Goal: Task Accomplishment & Management: Manage account settings

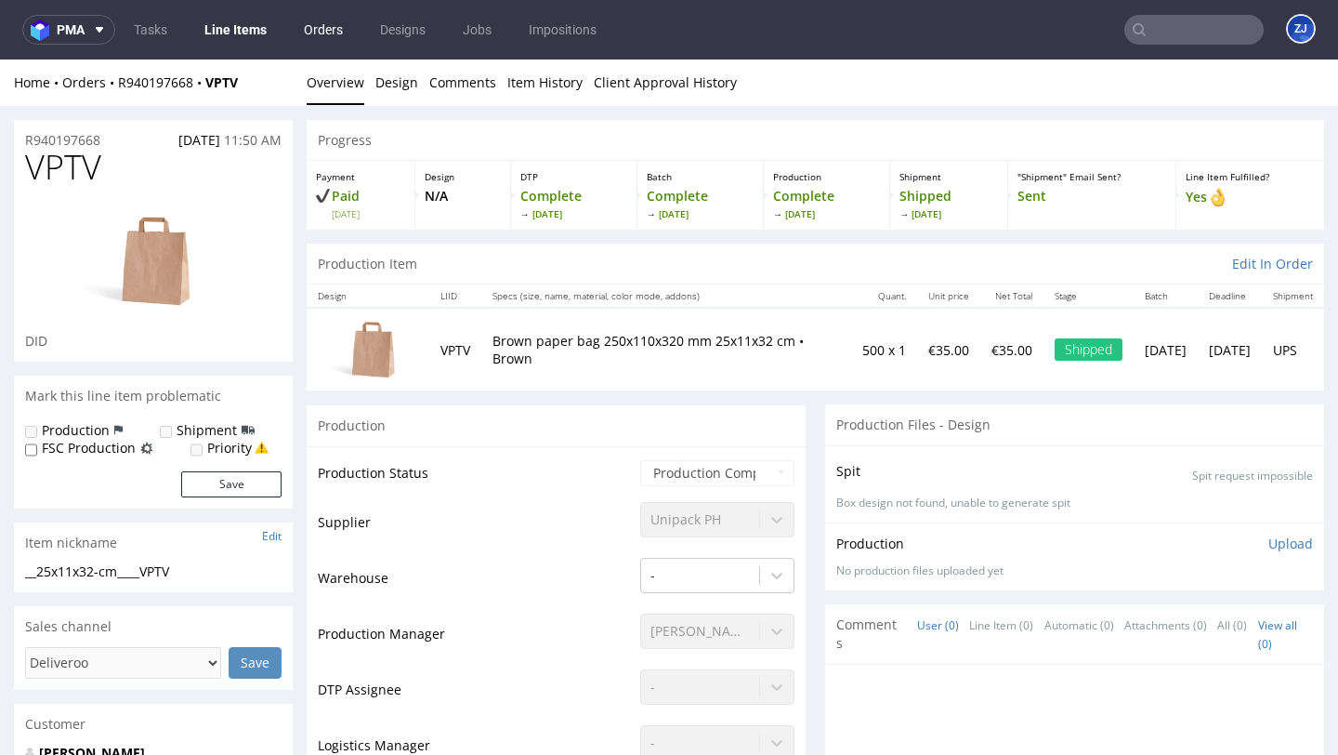
click at [316, 33] on link "Orders" at bounding box center [323, 30] width 61 height 30
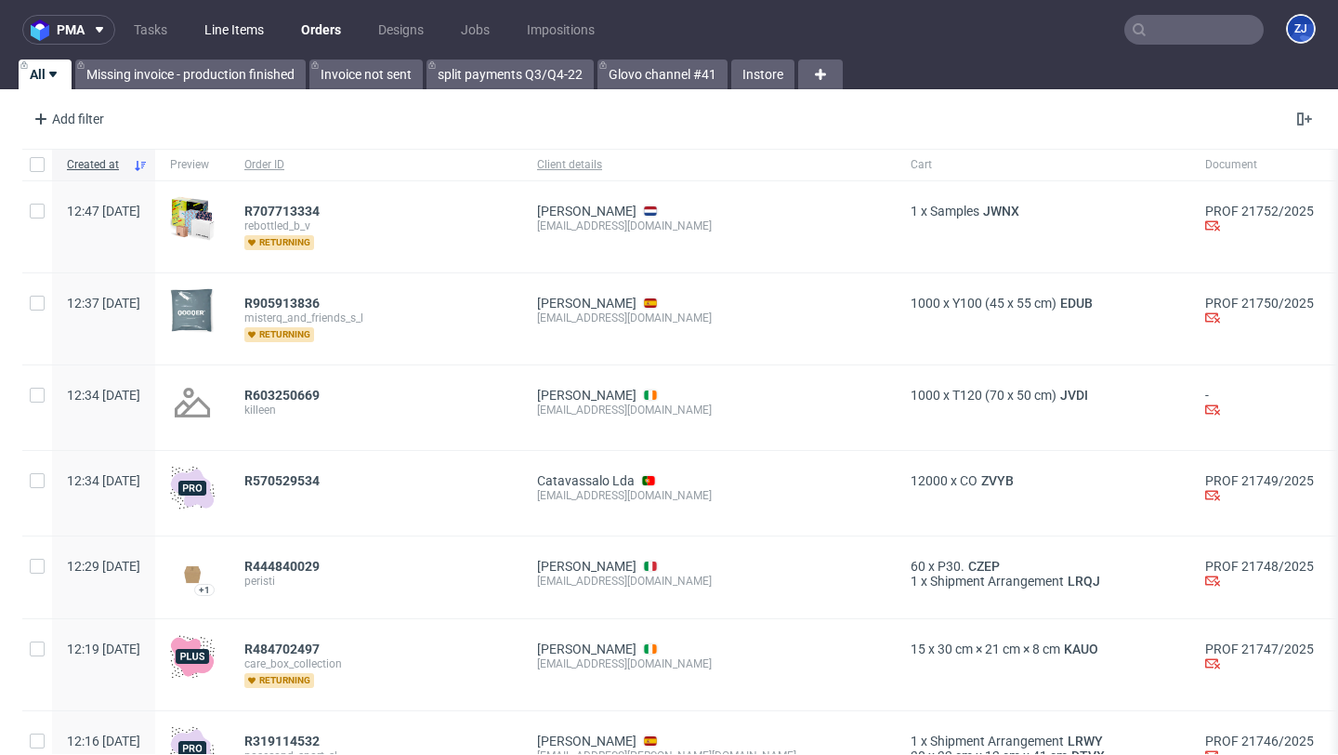
click at [246, 20] on link "Line Items" at bounding box center [234, 30] width 82 height 30
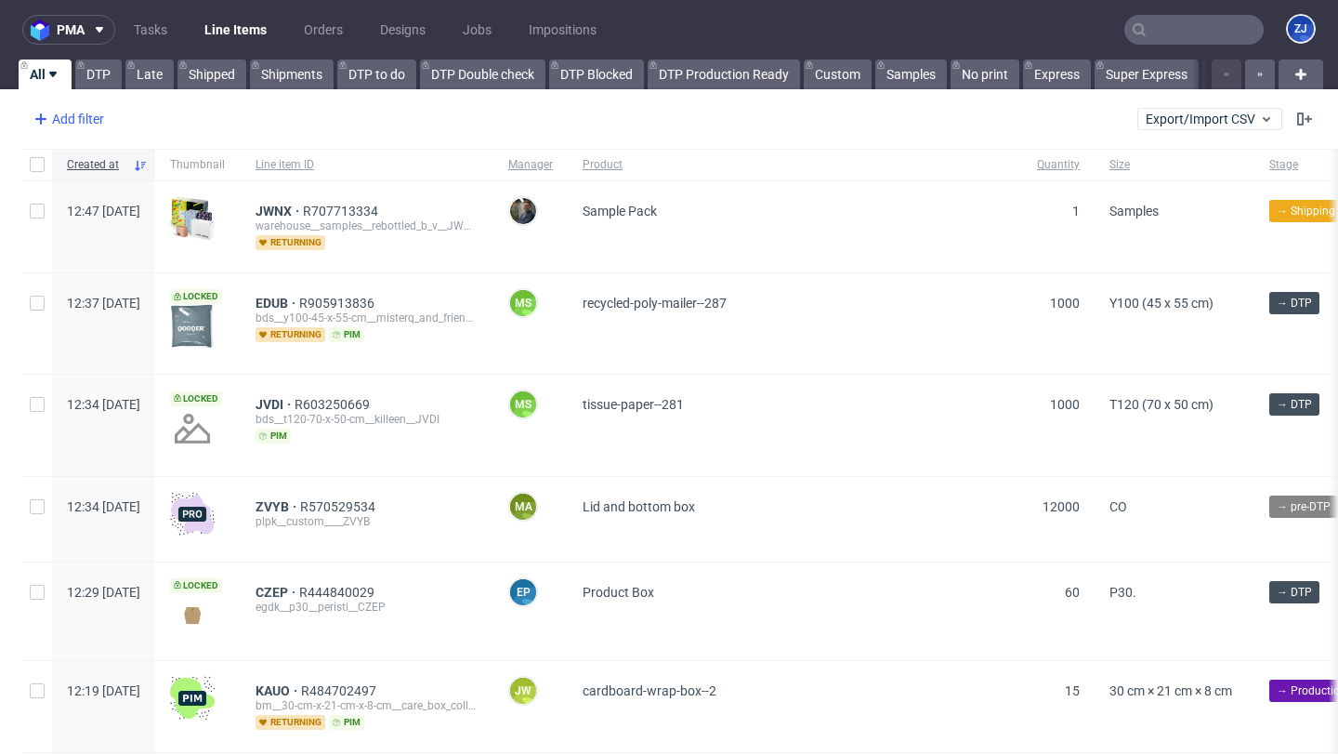
click at [62, 122] on div "Add filter" at bounding box center [67, 119] width 82 height 30
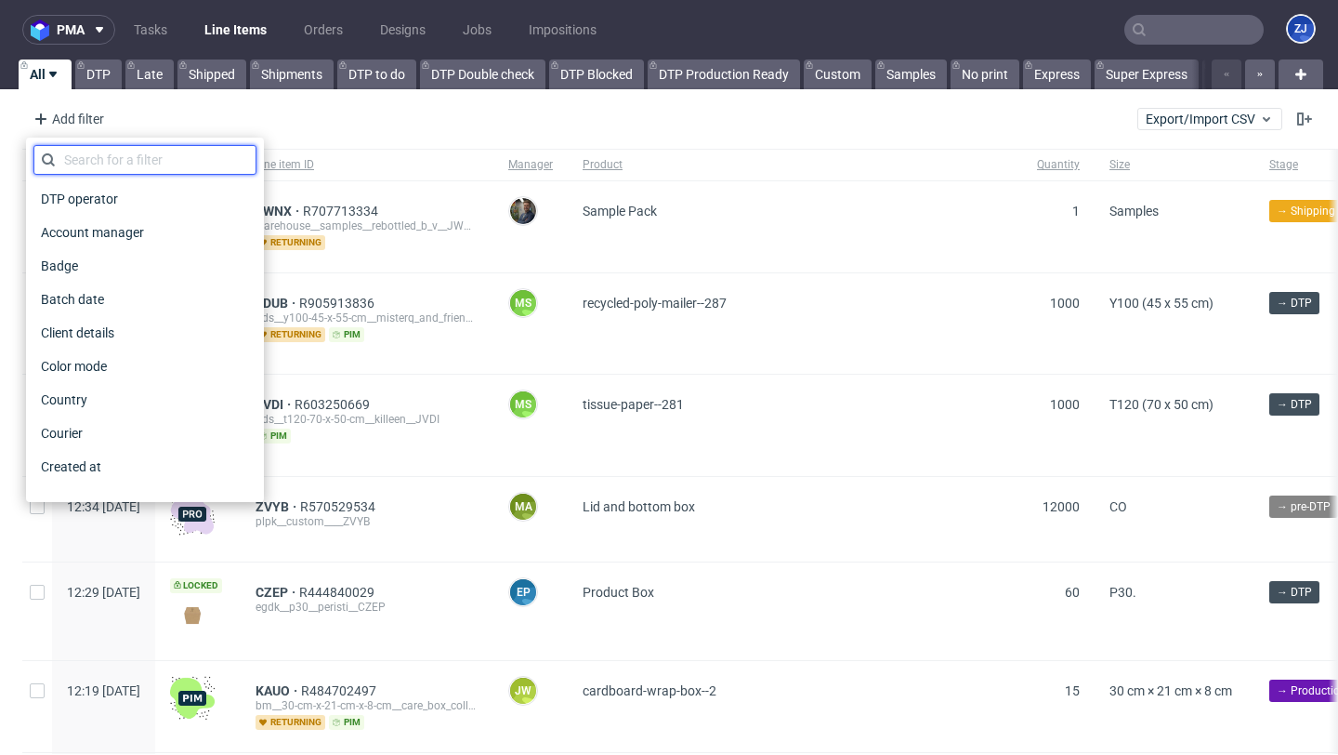
click at [80, 162] on input "text" at bounding box center [144, 160] width 223 height 30
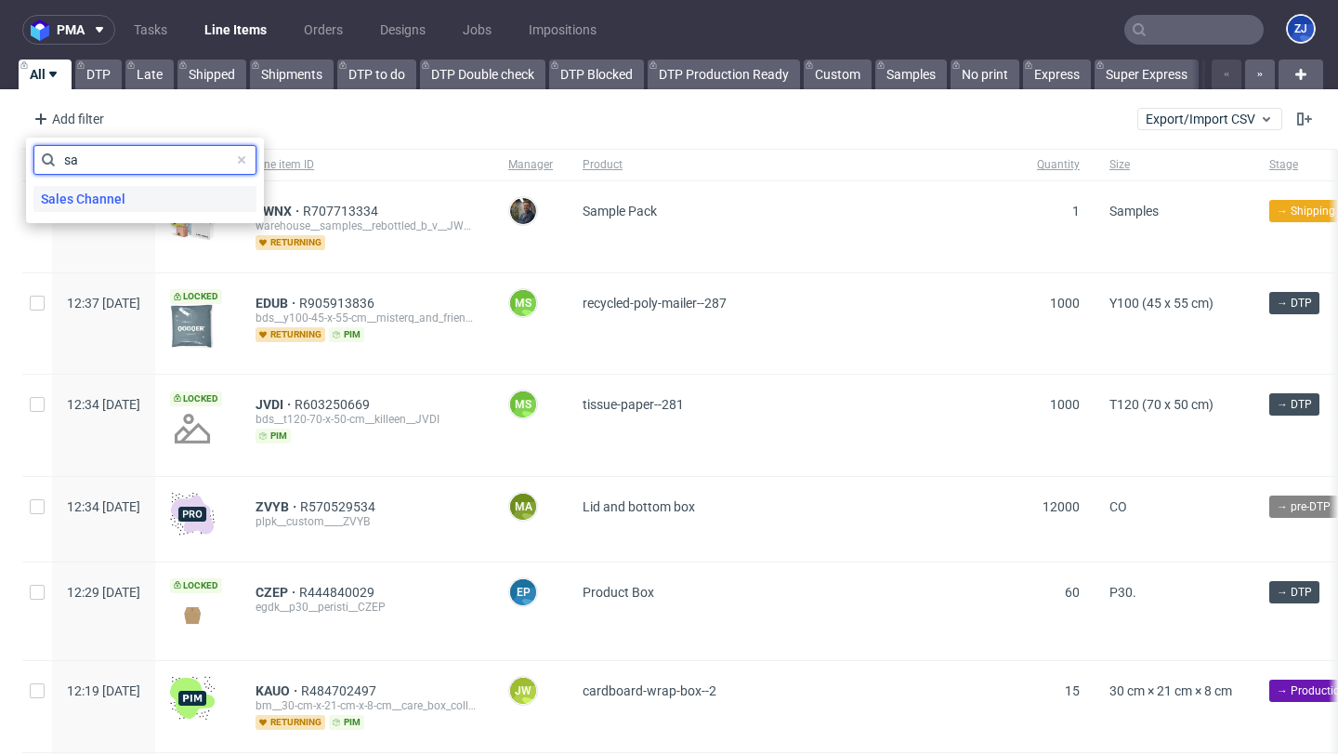
type input "sa"
click at [101, 191] on span "Sales Channel" at bounding box center [82, 199] width 99 height 26
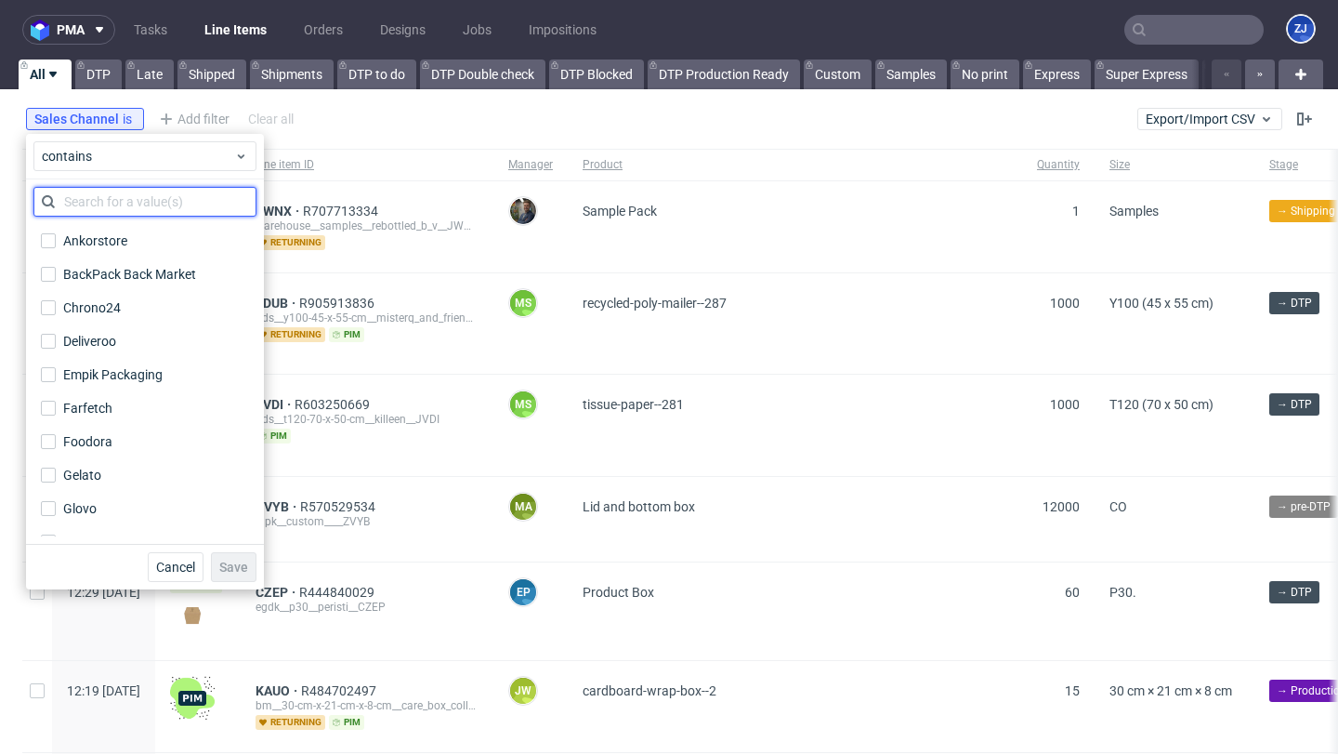
click at [111, 196] on input "text" at bounding box center [144, 202] width 223 height 30
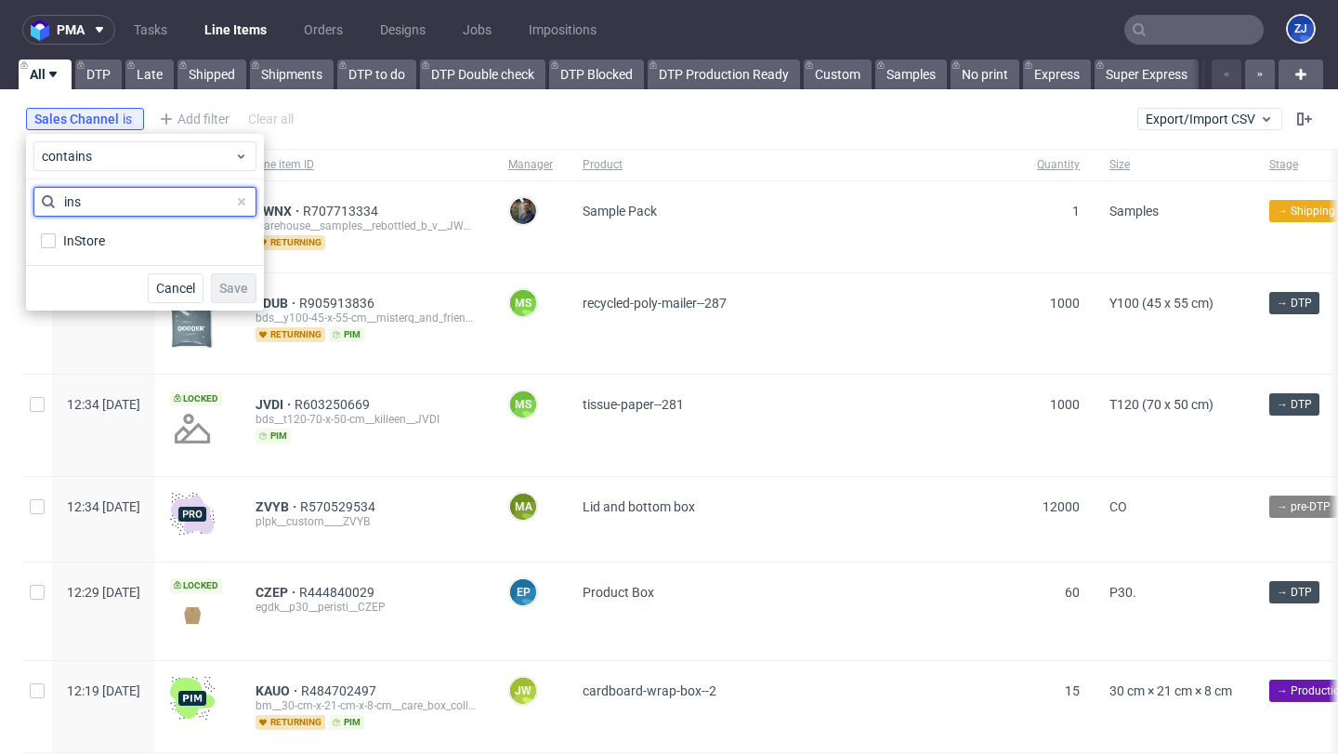
type input "ins"
click at [120, 223] on div "ins InStore" at bounding box center [144, 222] width 223 height 71
click at [123, 238] on label "InStore" at bounding box center [144, 241] width 223 height 26
click at [56, 238] on input "InStore" at bounding box center [48, 240] width 15 height 15
checkbox input "true"
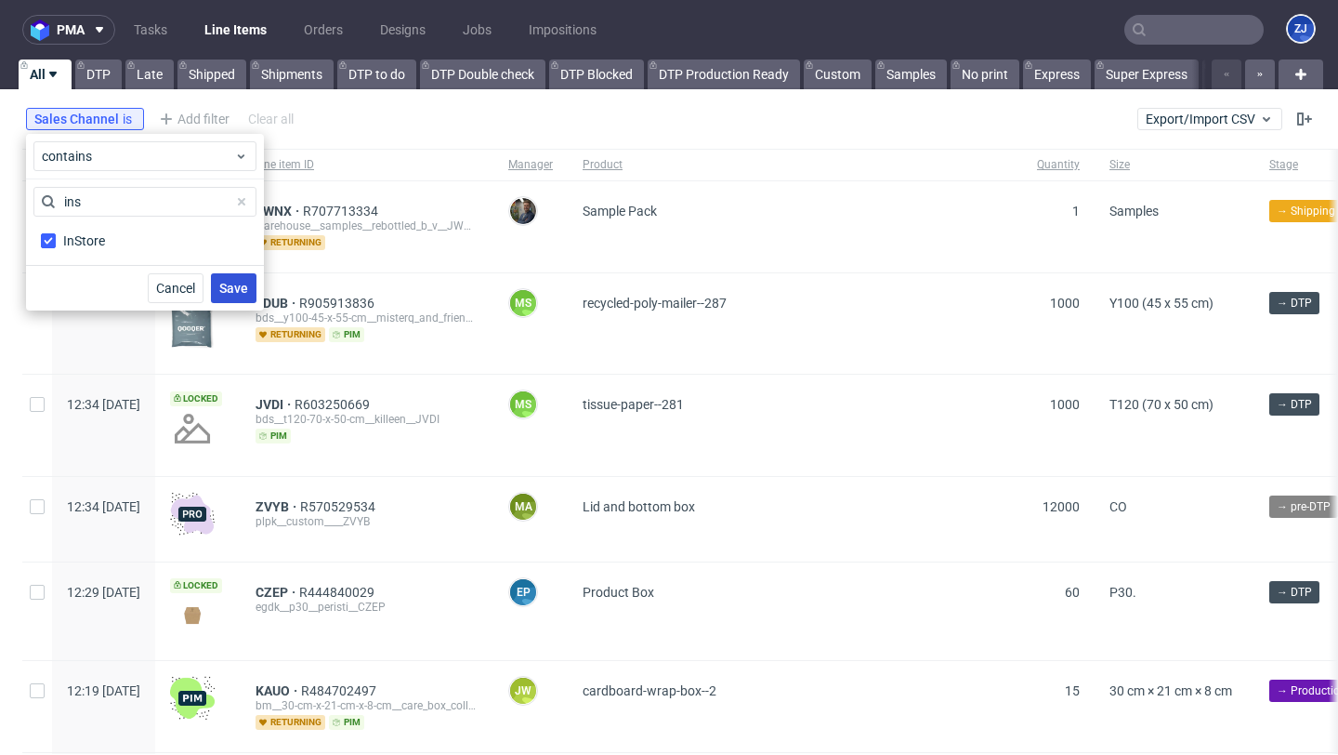
click at [229, 283] on span "Save" at bounding box center [233, 288] width 29 height 13
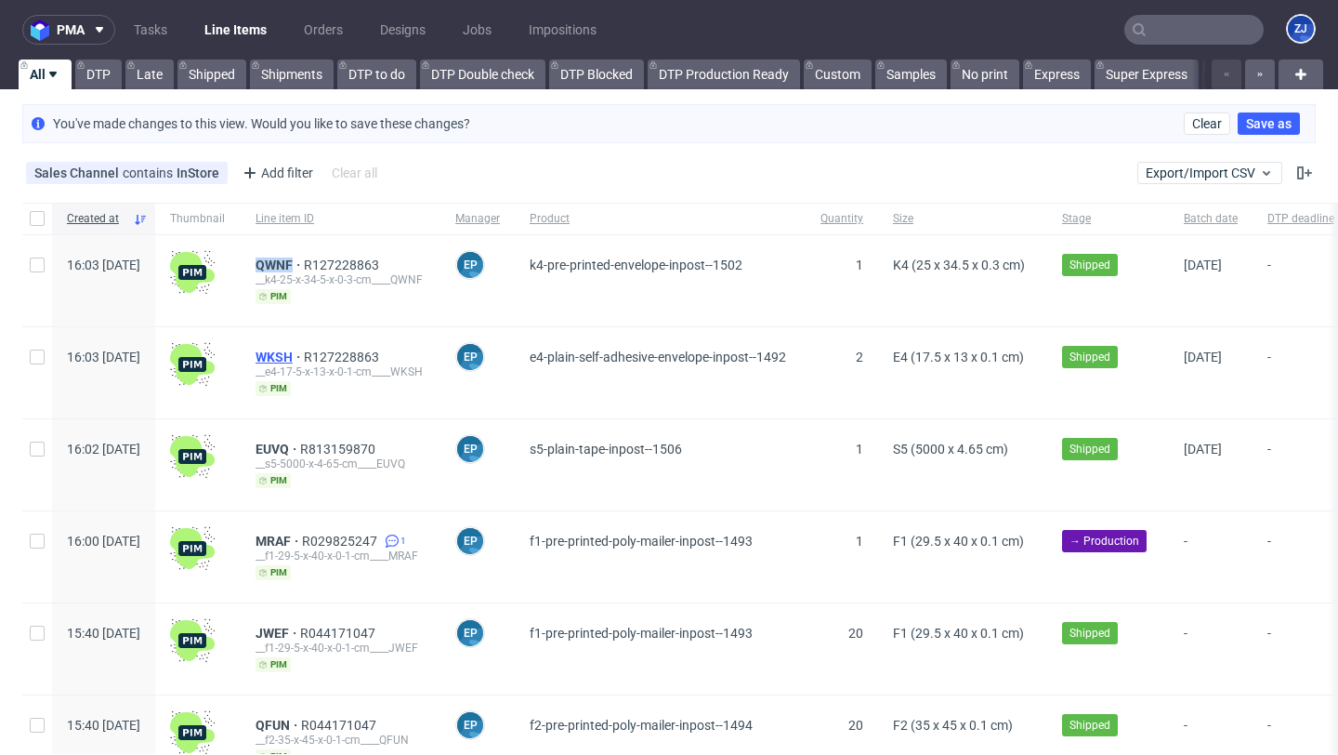
click at [304, 357] on span "WKSH" at bounding box center [280, 356] width 48 height 15
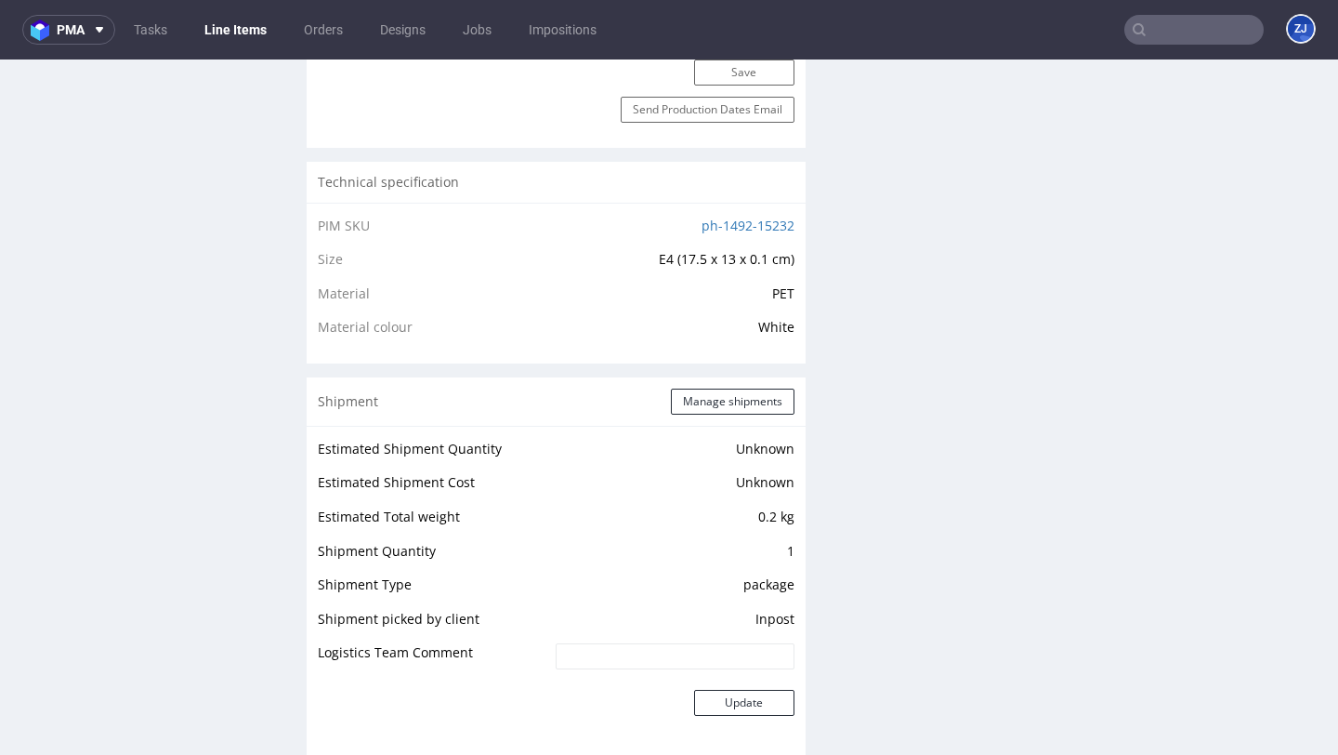
scroll to position [1785, 0]
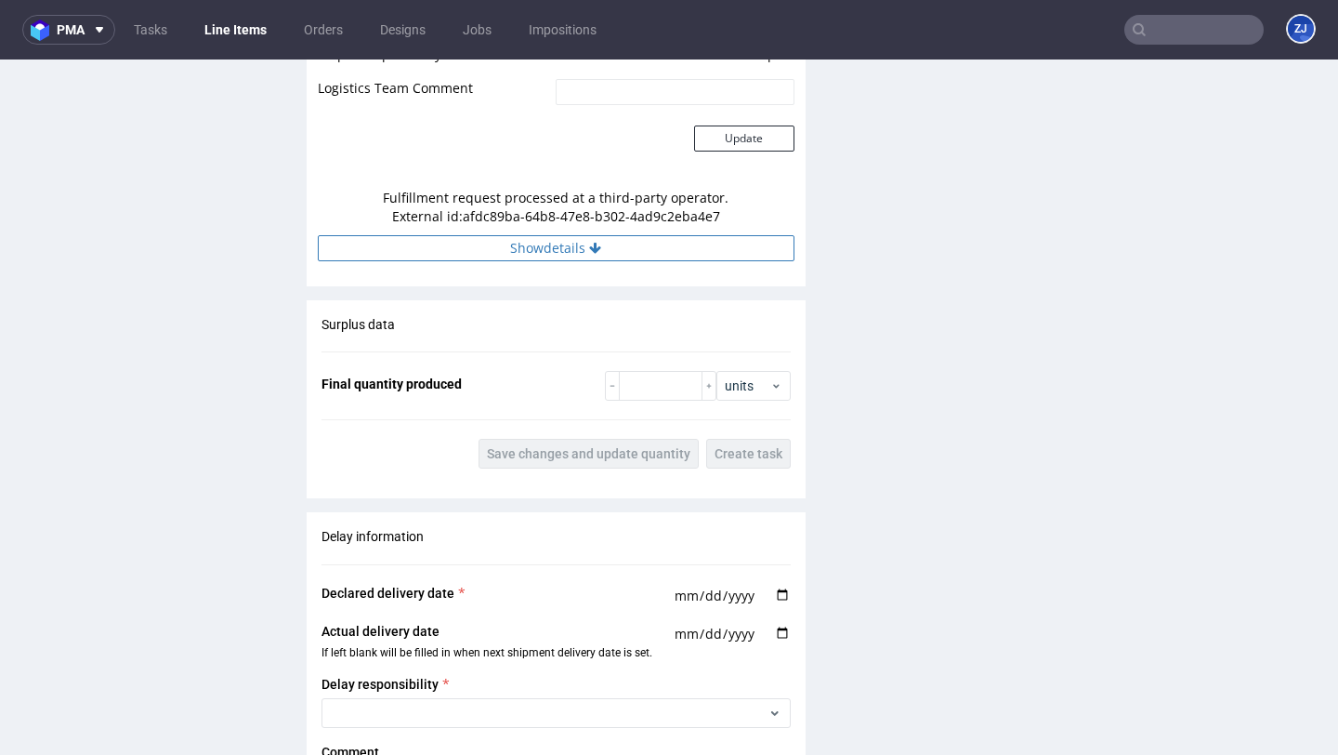
click at [625, 245] on button "Show details" at bounding box center [556, 248] width 477 height 26
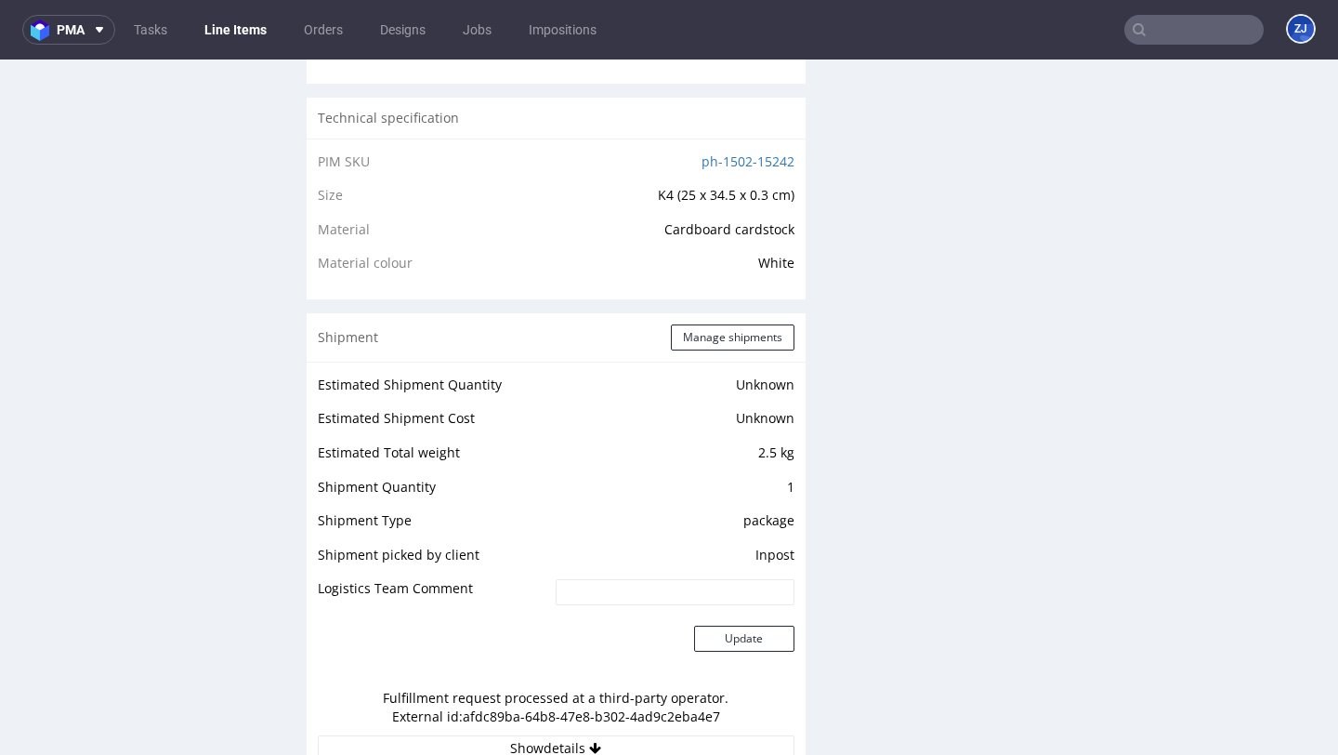
scroll to position [1578, 0]
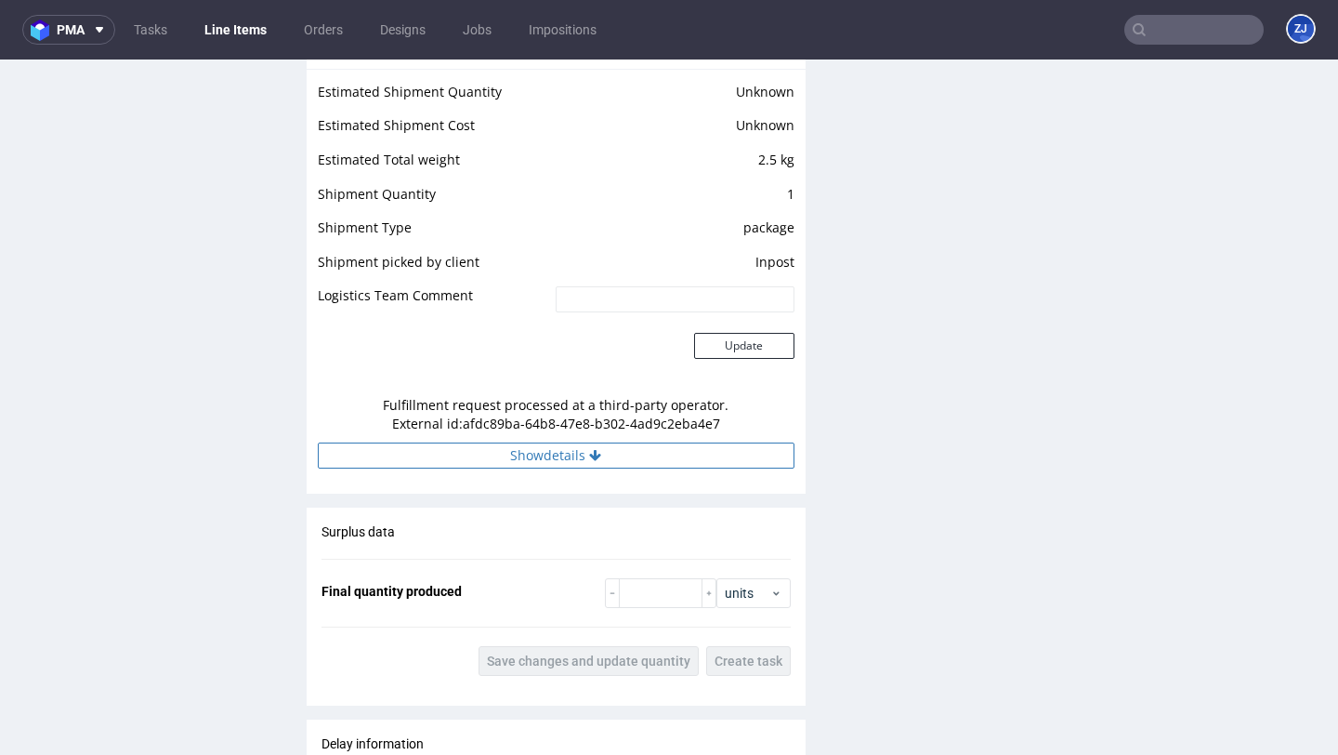
click at [499, 464] on button "Show details" at bounding box center [556, 455] width 477 height 26
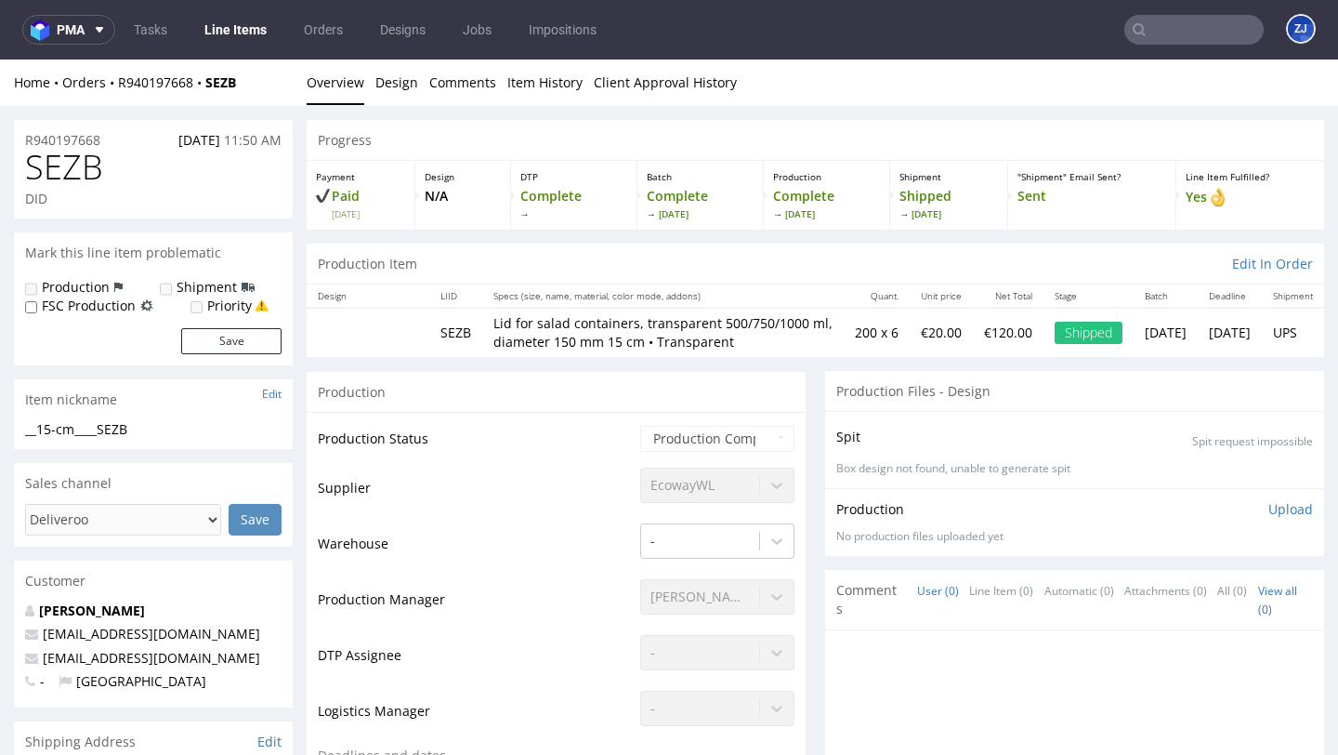
scroll to position [1699, 0]
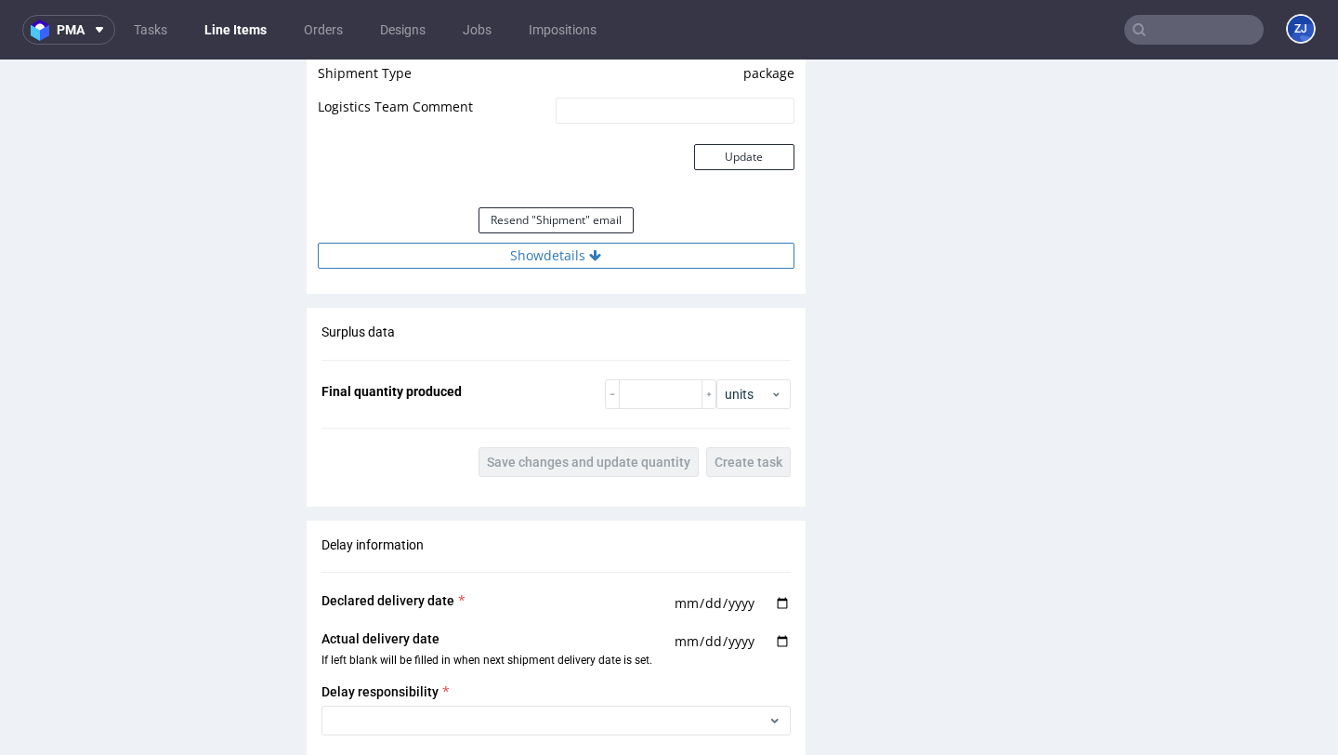
click at [747, 269] on button "Show details" at bounding box center [556, 256] width 477 height 26
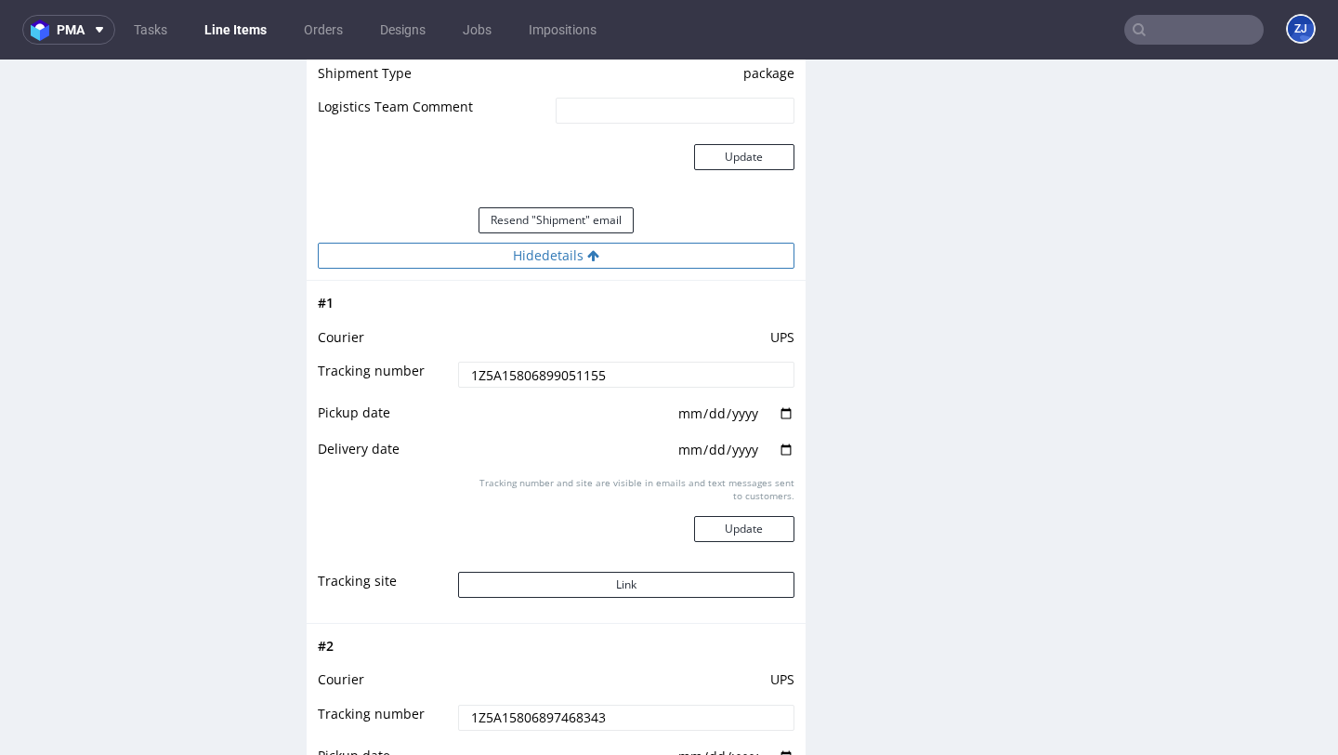
scroll to position [813, 0]
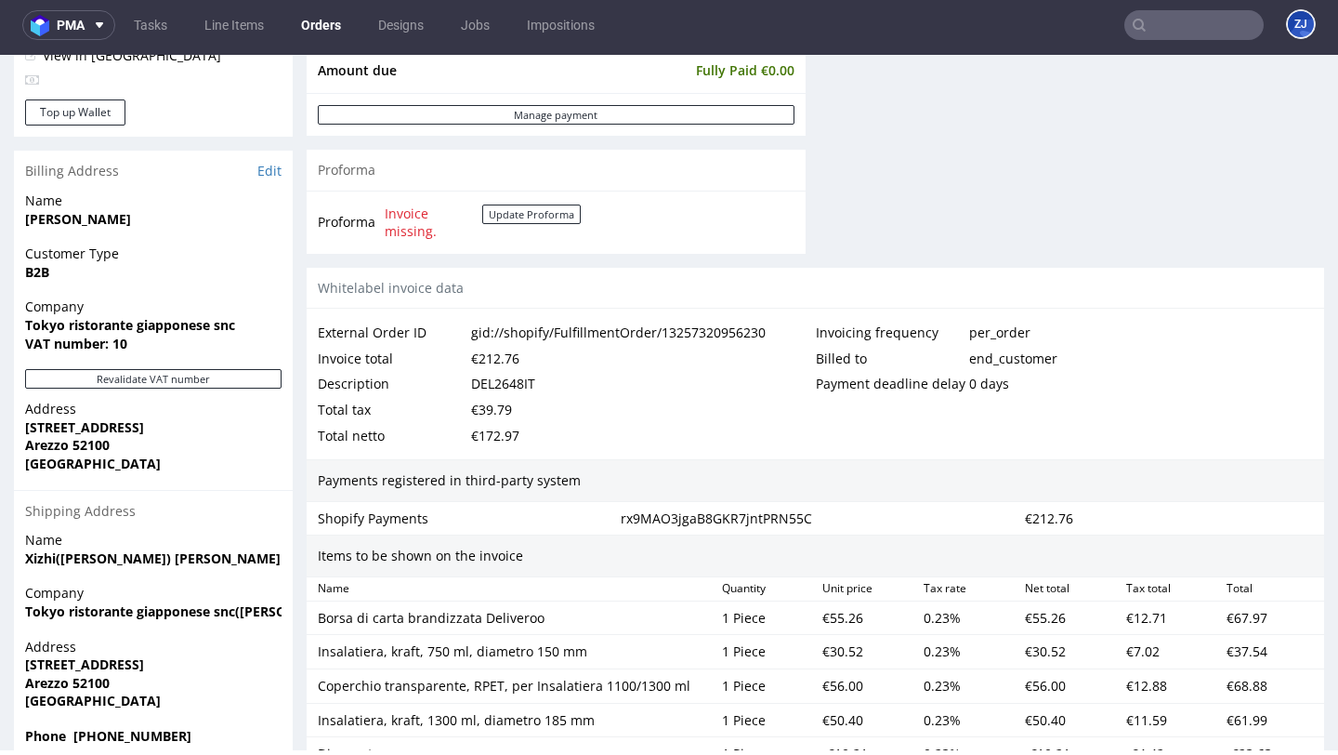
scroll to position [1285, 0]
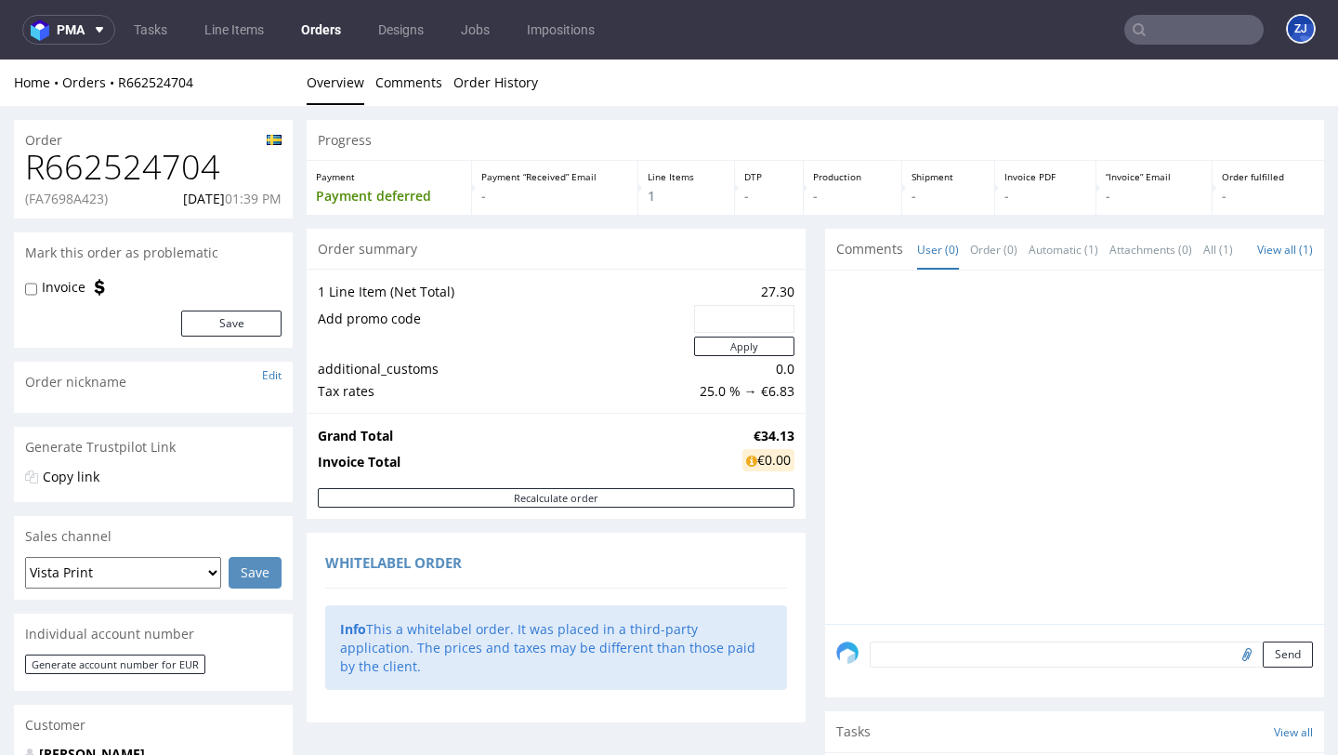
scroll to position [484, 0]
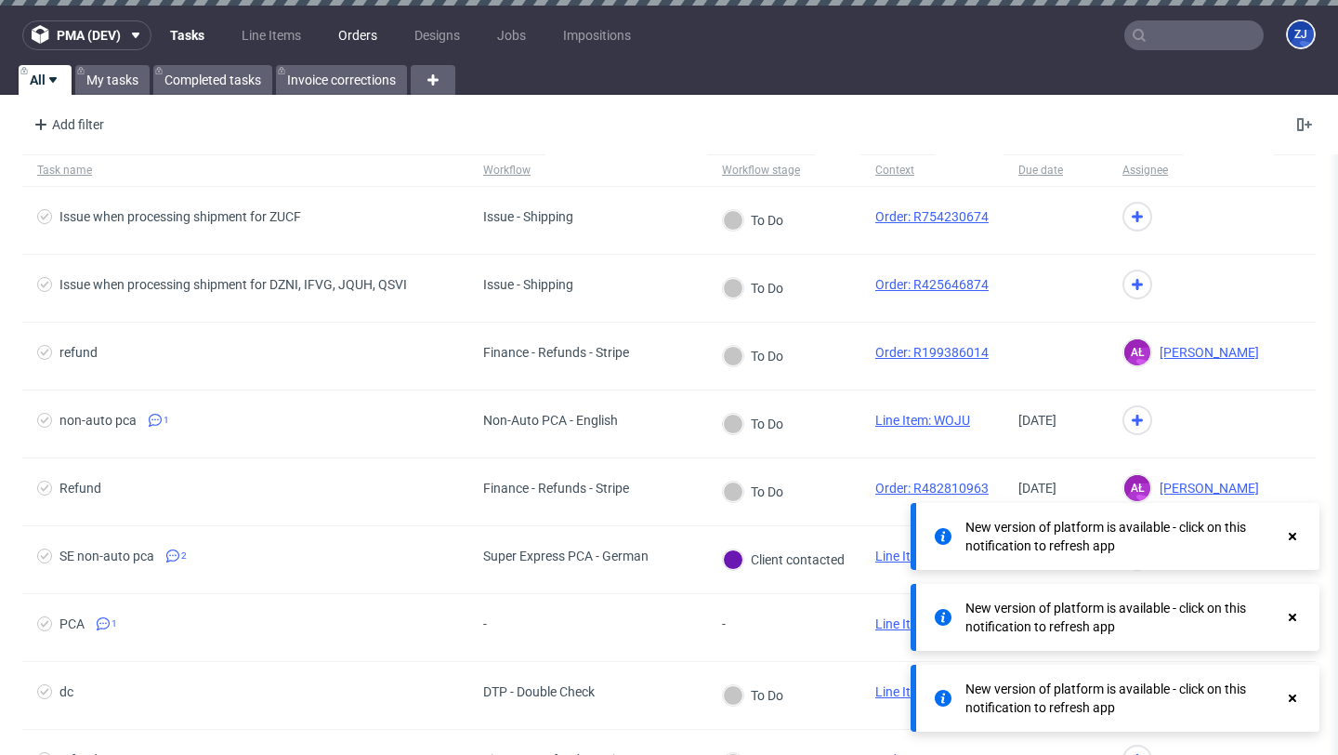
click at [356, 28] on link "Orders" at bounding box center [357, 35] width 61 height 30
